Goal: Transaction & Acquisition: Purchase product/service

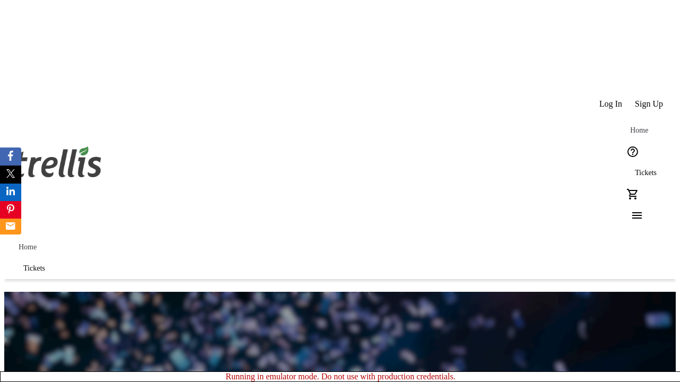
click at [635, 169] on span "Tickets" at bounding box center [646, 173] width 22 height 8
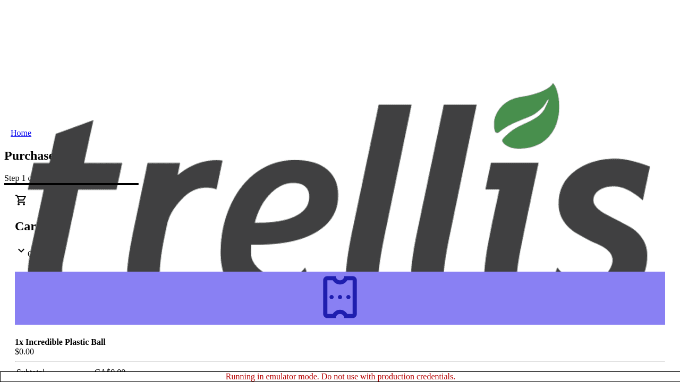
type input "Keebler"
